Goal: Task Accomplishment & Management: Manage account settings

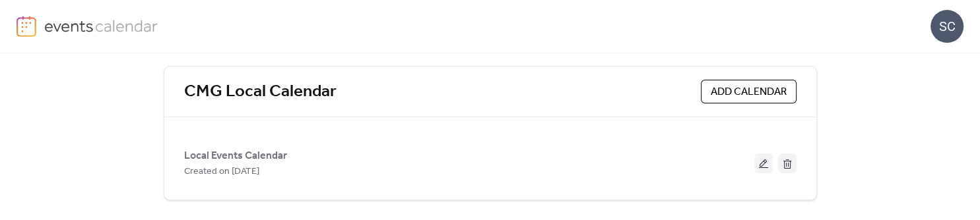
scroll to position [61, 0]
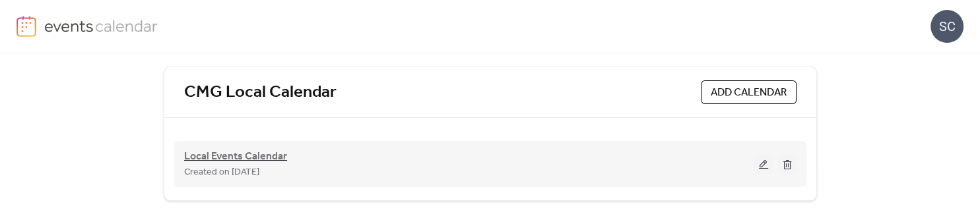
click at [257, 155] on span "Local Events Calendar" at bounding box center [235, 157] width 103 height 16
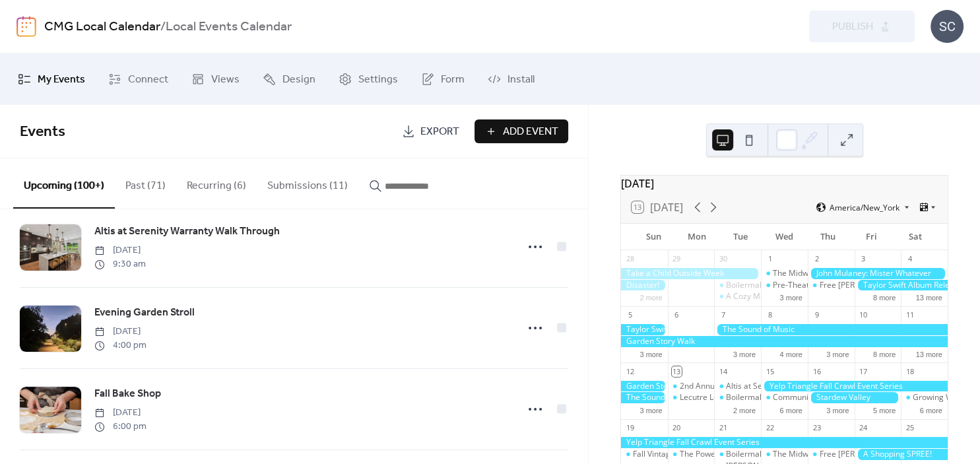
click at [952, 34] on div "SC" at bounding box center [947, 26] width 33 height 33
click at [928, 115] on span "Sign out" at bounding box center [921, 118] width 38 height 16
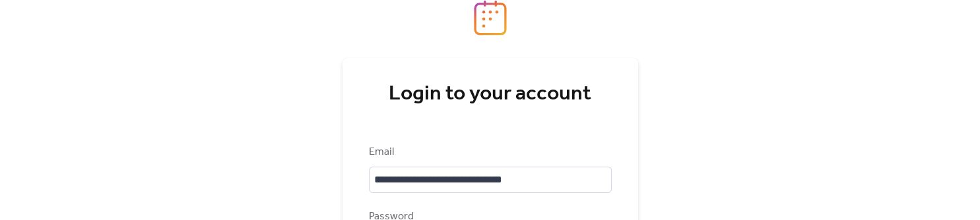
click at [306, 160] on div "**********" at bounding box center [490, 110] width 980 height 220
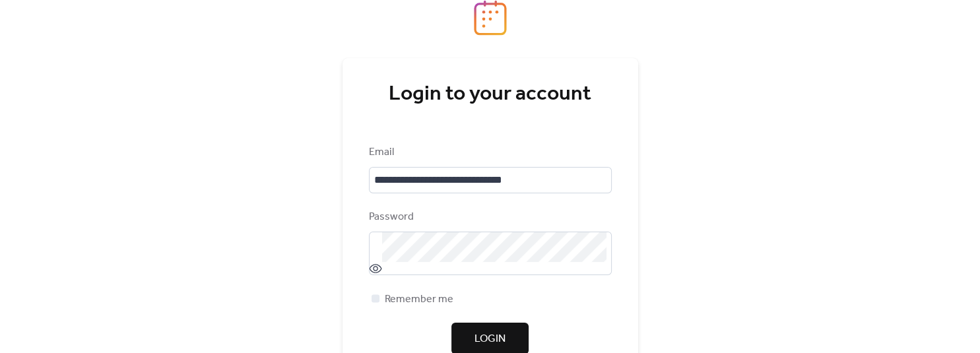
click at [506, 339] on span "Login" at bounding box center [490, 339] width 31 height 16
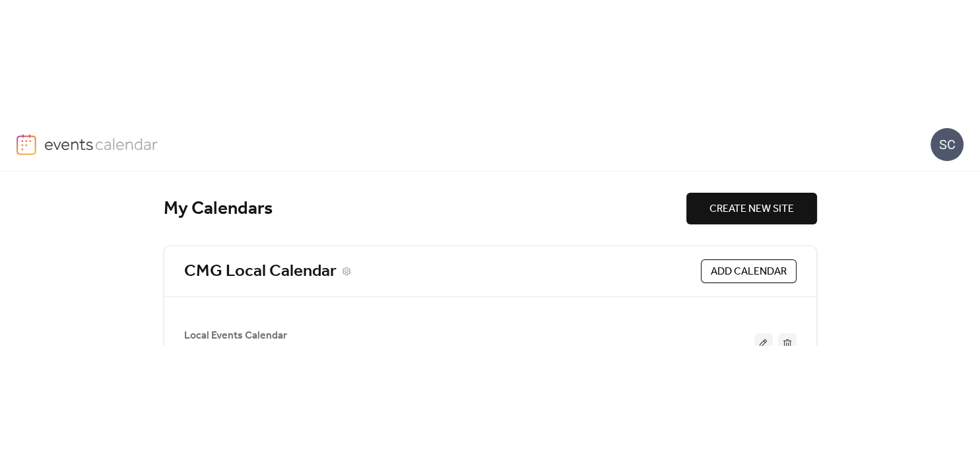
scroll to position [55, 0]
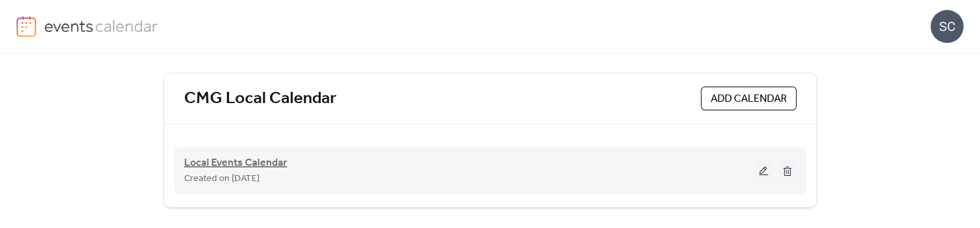
click at [253, 160] on span "Local Events Calendar" at bounding box center [235, 163] width 103 height 16
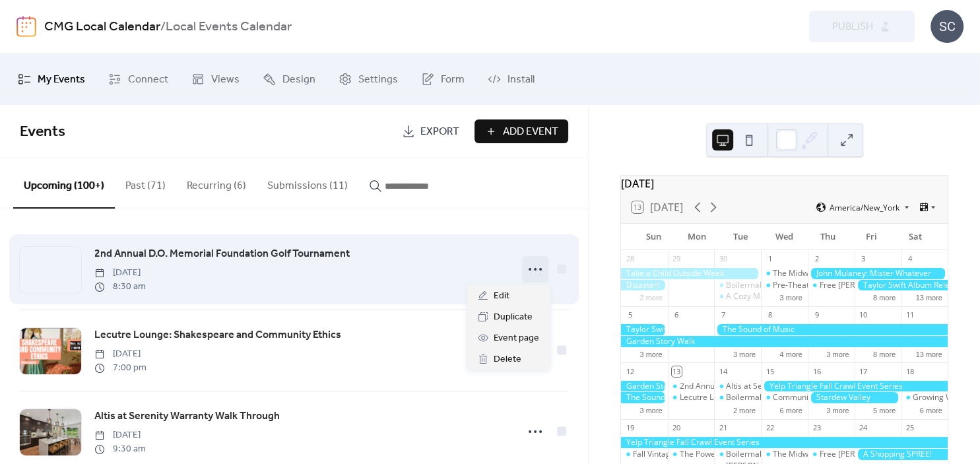
click at [534, 271] on icon at bounding box center [535, 269] width 21 height 21
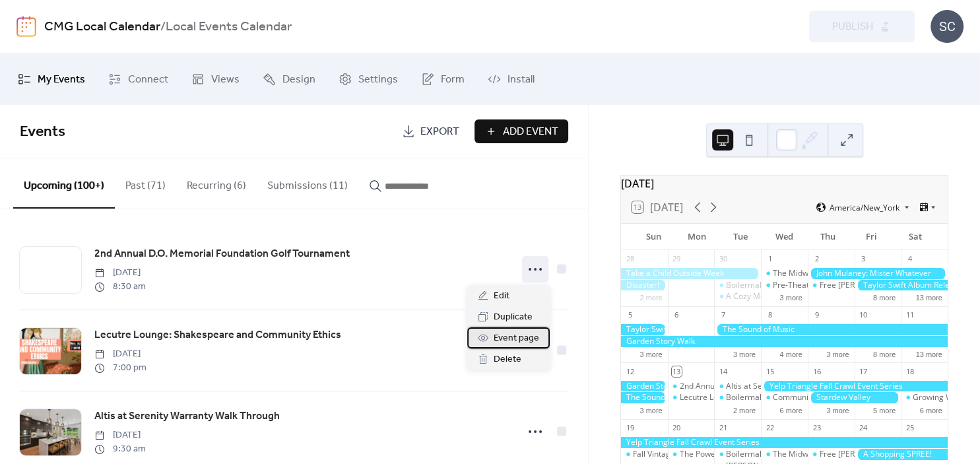
click at [501, 335] on span "Event page" at bounding box center [517, 339] width 46 height 16
